Goal: Download file/media

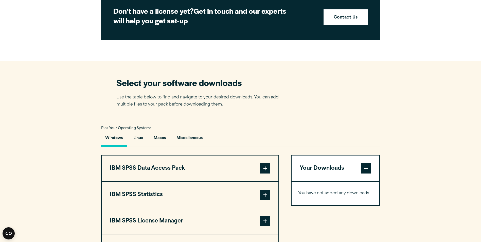
scroll to position [330, 0]
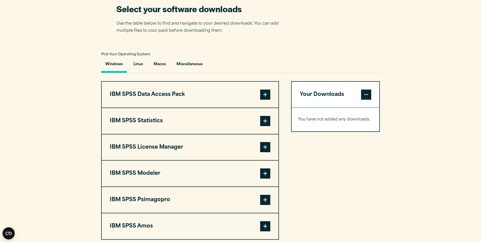
click at [266, 120] on span at bounding box center [265, 121] width 10 height 10
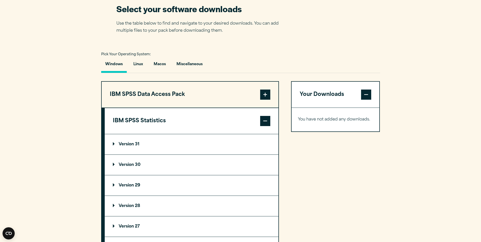
click at [121, 184] on p "Version 29" at bounding box center [126, 185] width 27 height 4
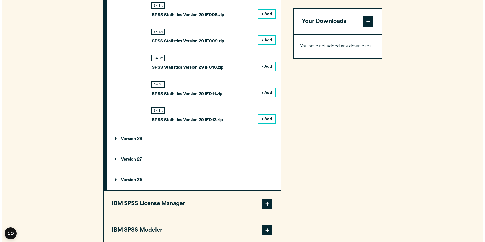
scroll to position [837, 0]
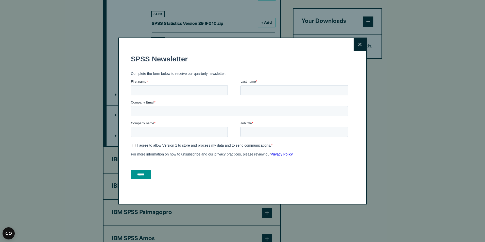
click at [357, 47] on button "Close" at bounding box center [359, 44] width 13 height 13
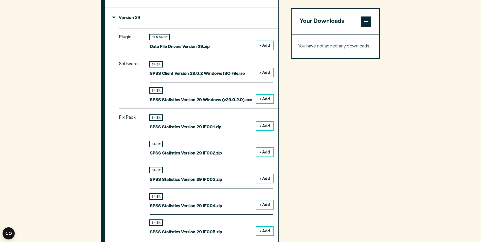
scroll to position [445, 0]
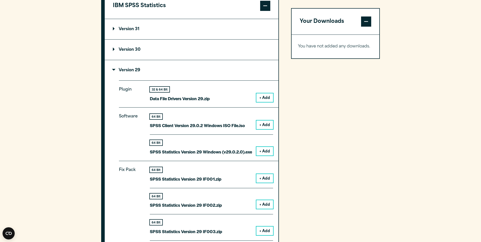
click at [111, 47] on summary "Version 30" at bounding box center [192, 50] width 174 height 20
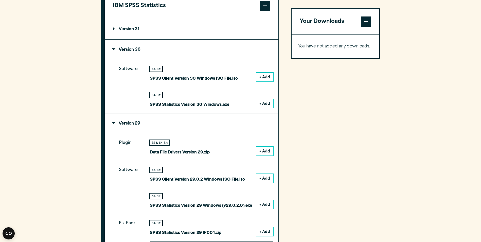
click at [111, 47] on summary "Version 30" at bounding box center [192, 50] width 174 height 20
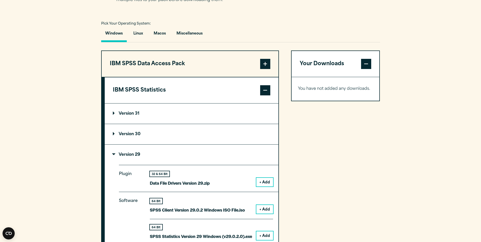
scroll to position [318, 0]
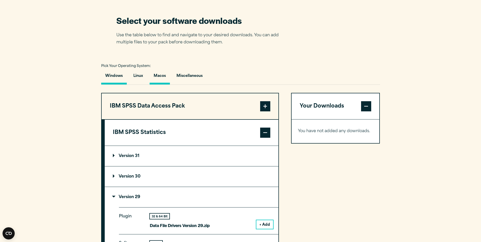
click at [159, 78] on button "Macos" at bounding box center [160, 77] width 20 height 14
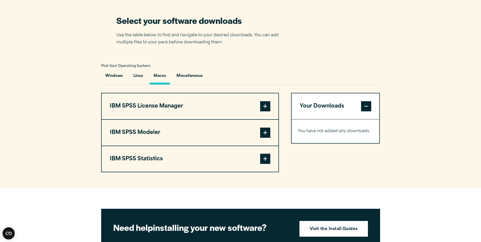
click at [178, 106] on button "IBM SPSS License Manager" at bounding box center [190, 106] width 177 height 26
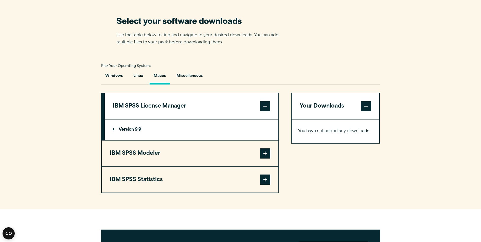
click at [178, 106] on button "IBM SPSS License Manager" at bounding box center [192, 106] width 174 height 26
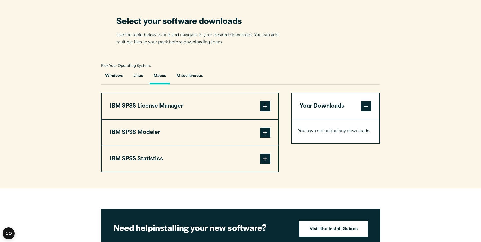
click at [181, 151] on button "IBM SPSS Statistics" at bounding box center [190, 159] width 177 height 26
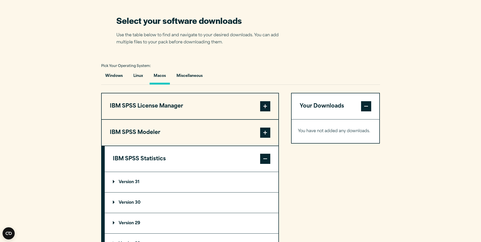
click at [131, 225] on p "Version 29" at bounding box center [126, 223] width 27 height 4
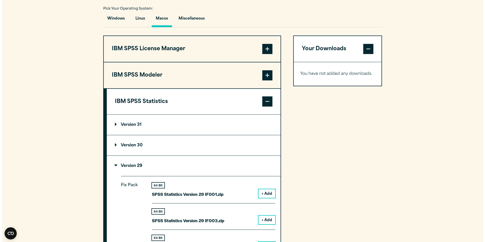
scroll to position [445, 0]
